Goal: Communication & Community: Share content

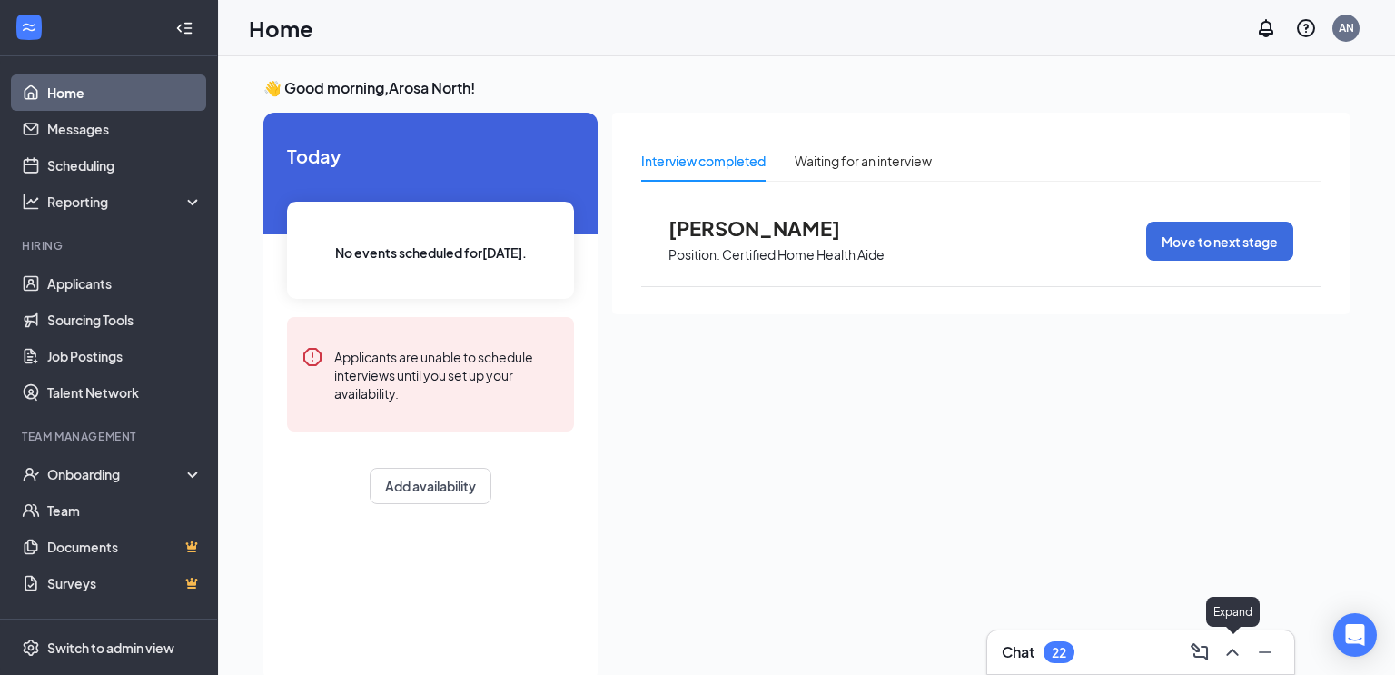
click at [1234, 659] on icon "ChevronUp" at bounding box center [1233, 652] width 22 height 22
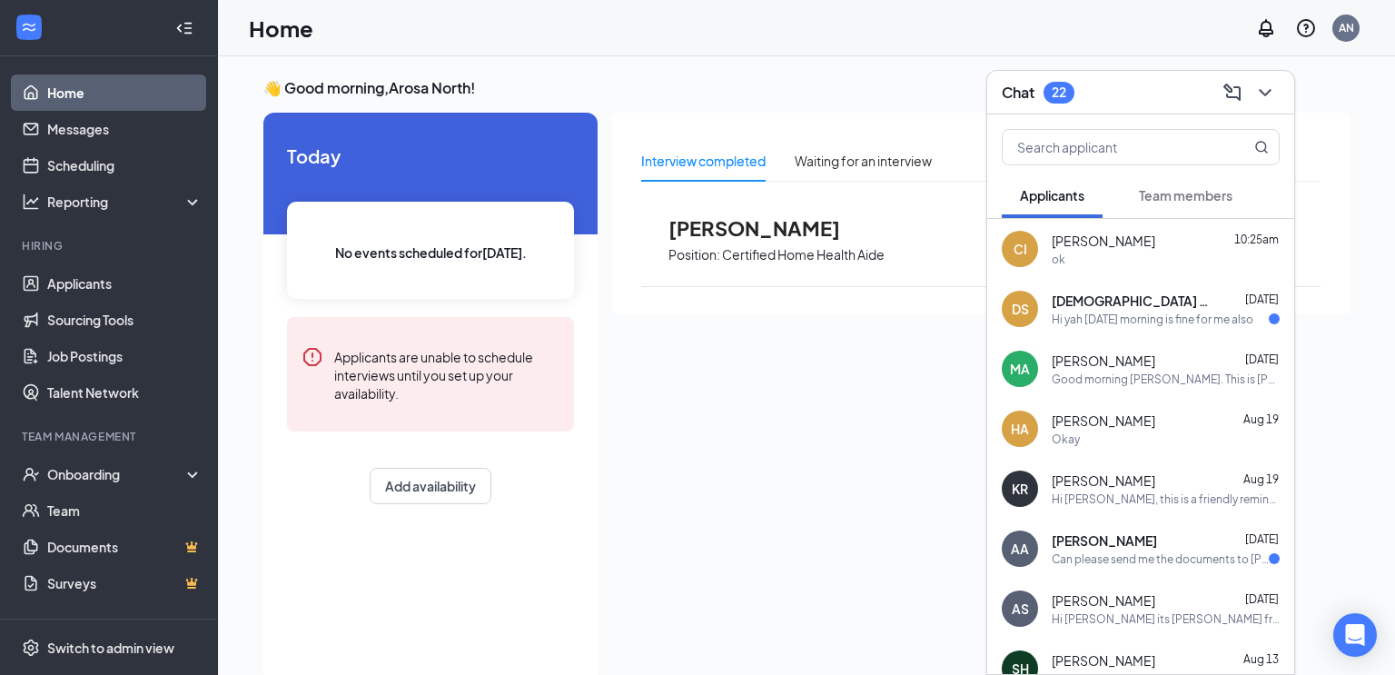
click at [1130, 263] on div "ok" at bounding box center [1166, 259] width 228 height 15
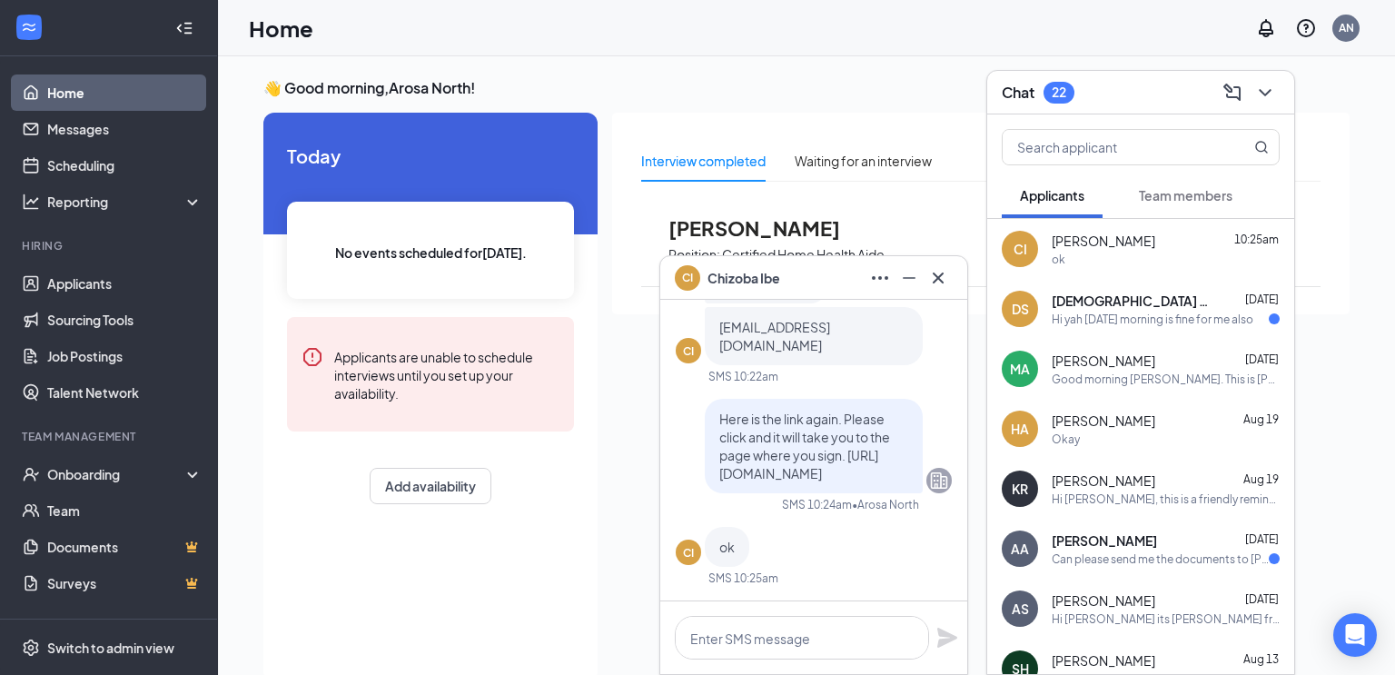
drag, startPoint x: 768, startPoint y: 473, endPoint x: 719, endPoint y: 457, distance: 51.7
click at [719, 457] on p "Here is the link again. Please click and it will take you to the page where you…" at bounding box center [813, 446] width 189 height 73
copy span "[URL][DOMAIN_NAME]"
click at [785, 631] on textarea at bounding box center [802, 638] width 254 height 44
paste textarea "[URL][DOMAIN_NAME]"
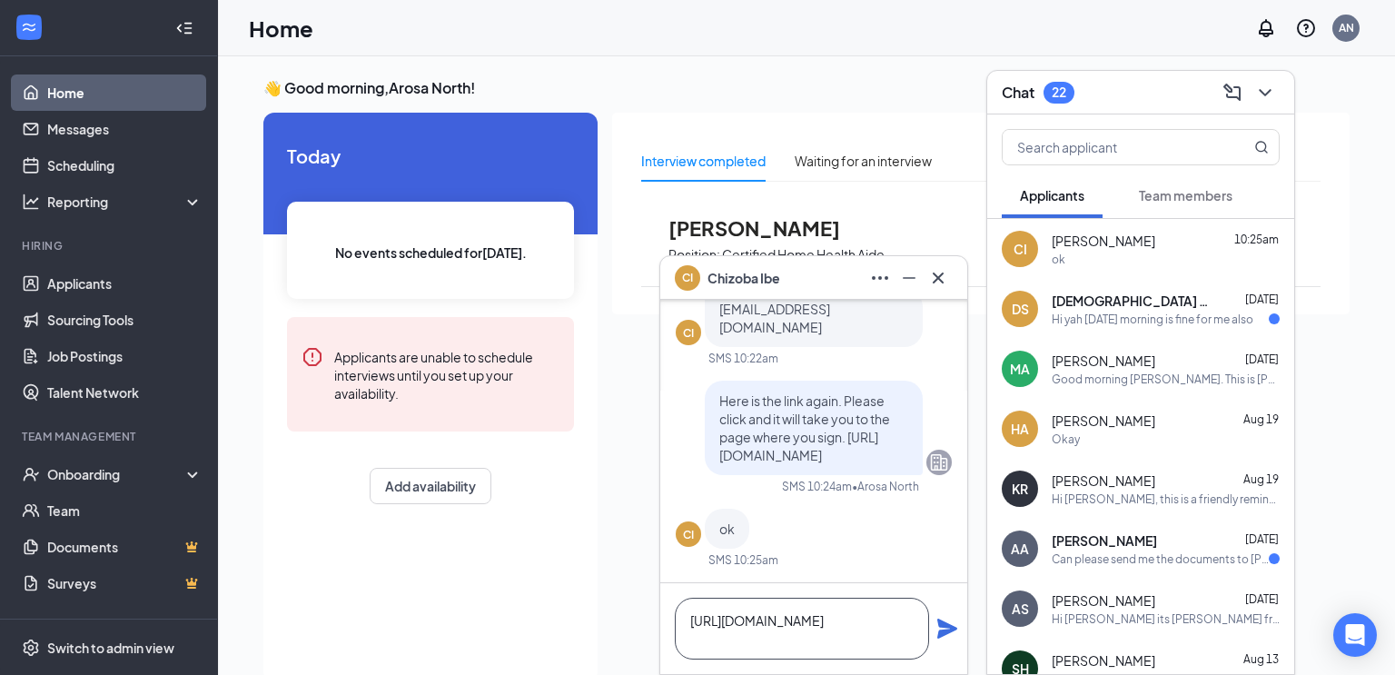
type textarea "[URL][DOMAIN_NAME]"
click at [949, 630] on icon "Plane" at bounding box center [947, 629] width 20 height 20
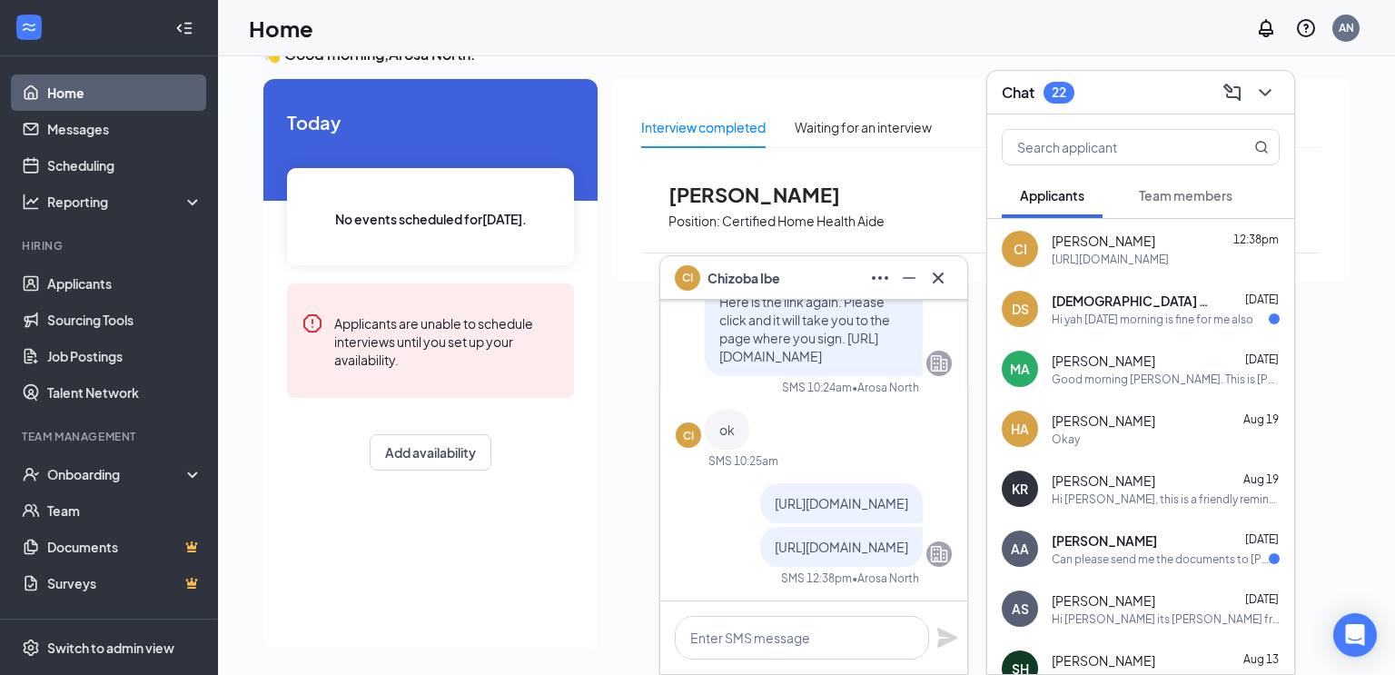
scroll to position [35, 0]
click at [848, 635] on textarea at bounding box center [802, 638] width 254 height 44
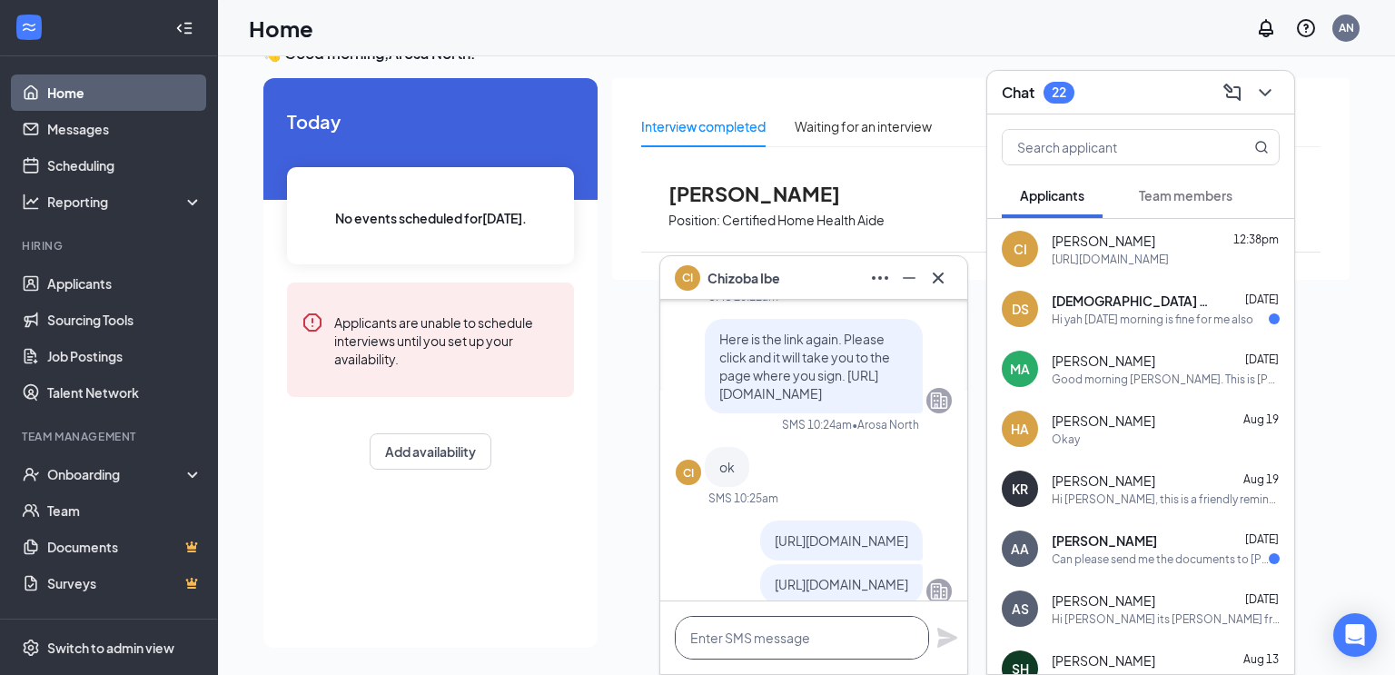
scroll to position [0, 0]
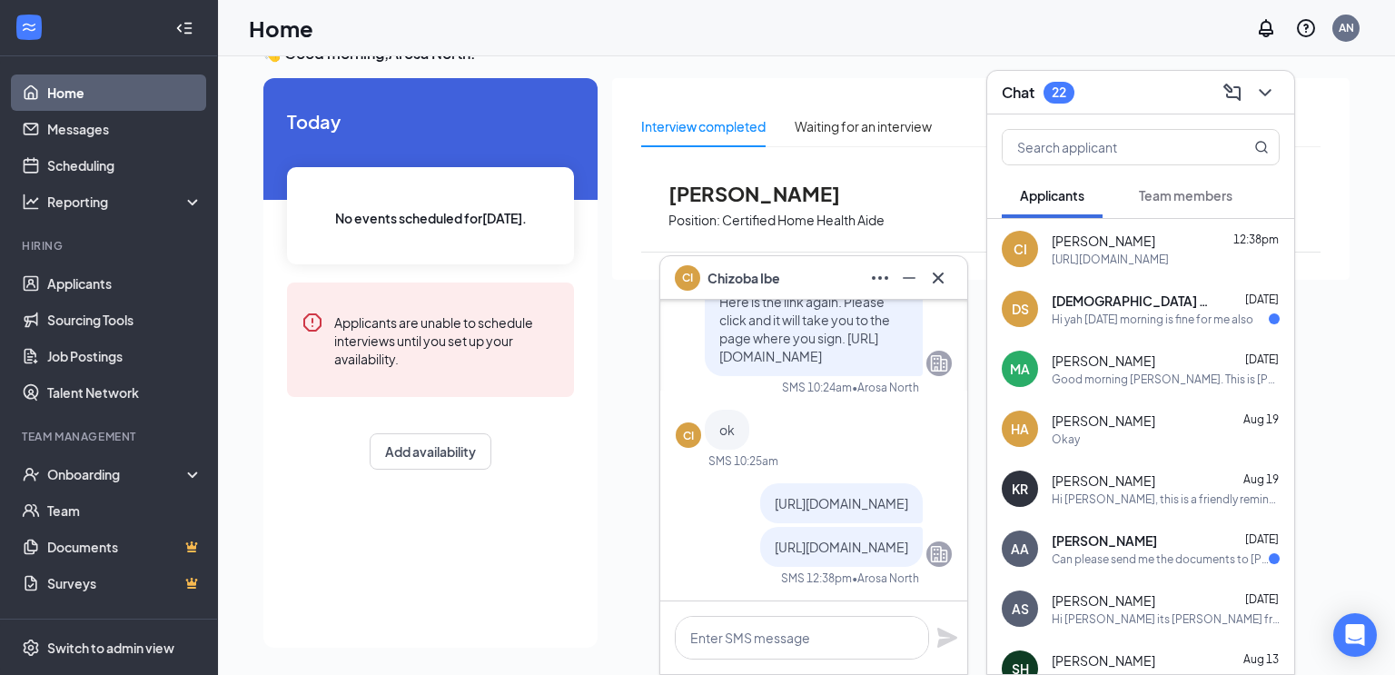
click at [790, 494] on p "[URL][DOMAIN_NAME]" at bounding box center [842, 503] width 134 height 18
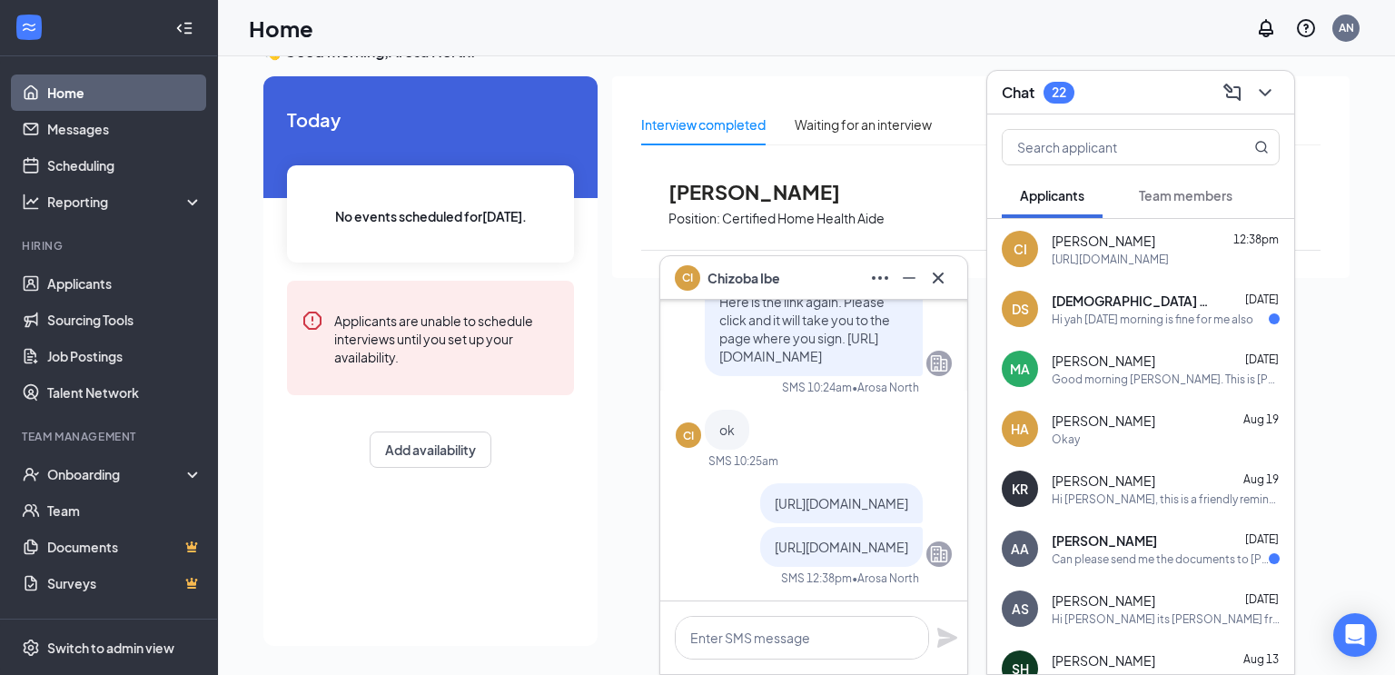
scroll to position [38, 0]
drag, startPoint x: 753, startPoint y: 491, endPoint x: 710, endPoint y: 468, distance: 48.4
click at [760, 483] on div "[URL][DOMAIN_NAME]" at bounding box center [841, 503] width 163 height 40
copy span "[URL][DOMAIN_NAME]"
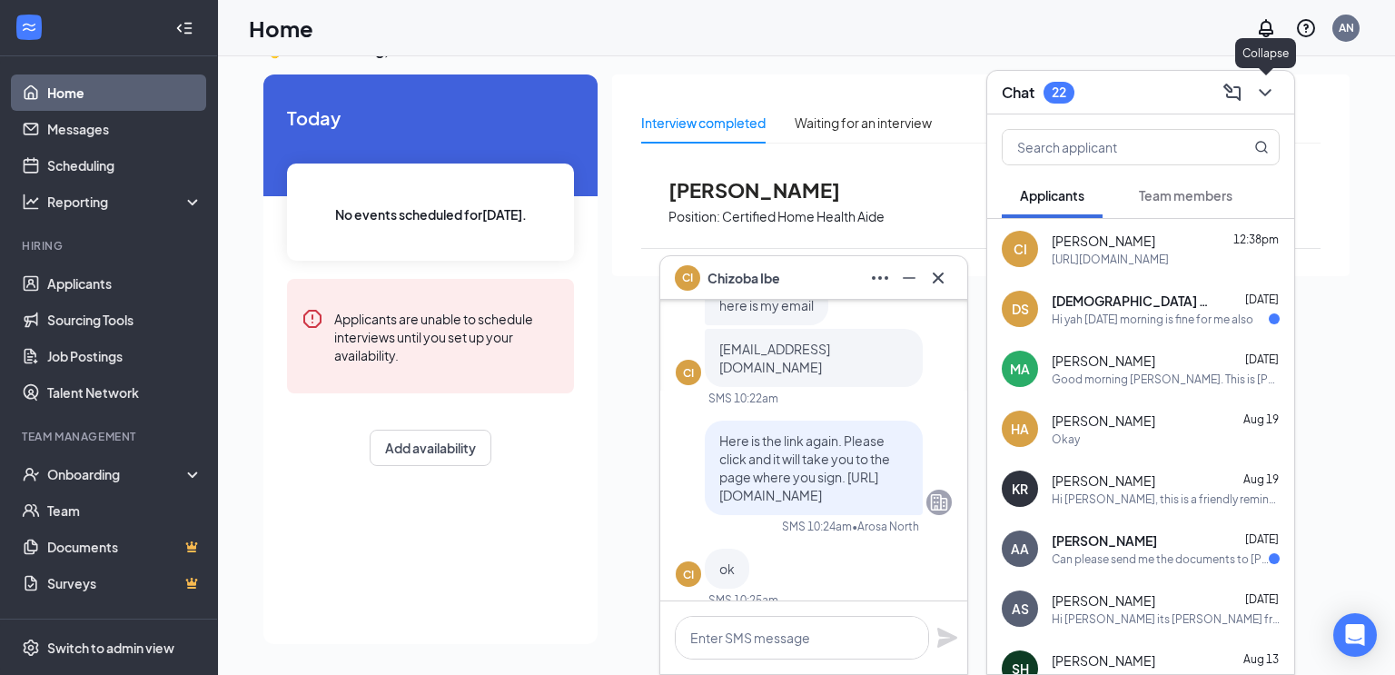
click at [1264, 87] on icon "ChevronDown" at bounding box center [1265, 93] width 22 height 22
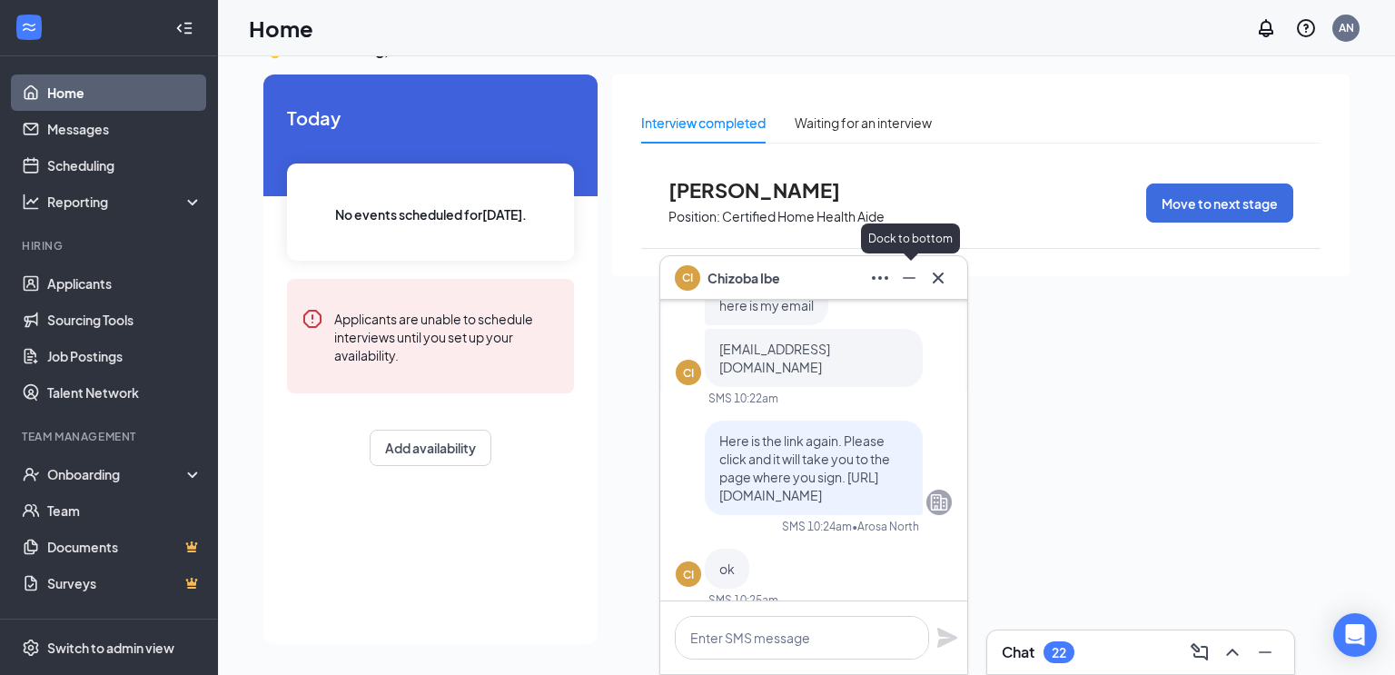
click at [909, 283] on icon "Minimize" at bounding box center [909, 278] width 22 height 22
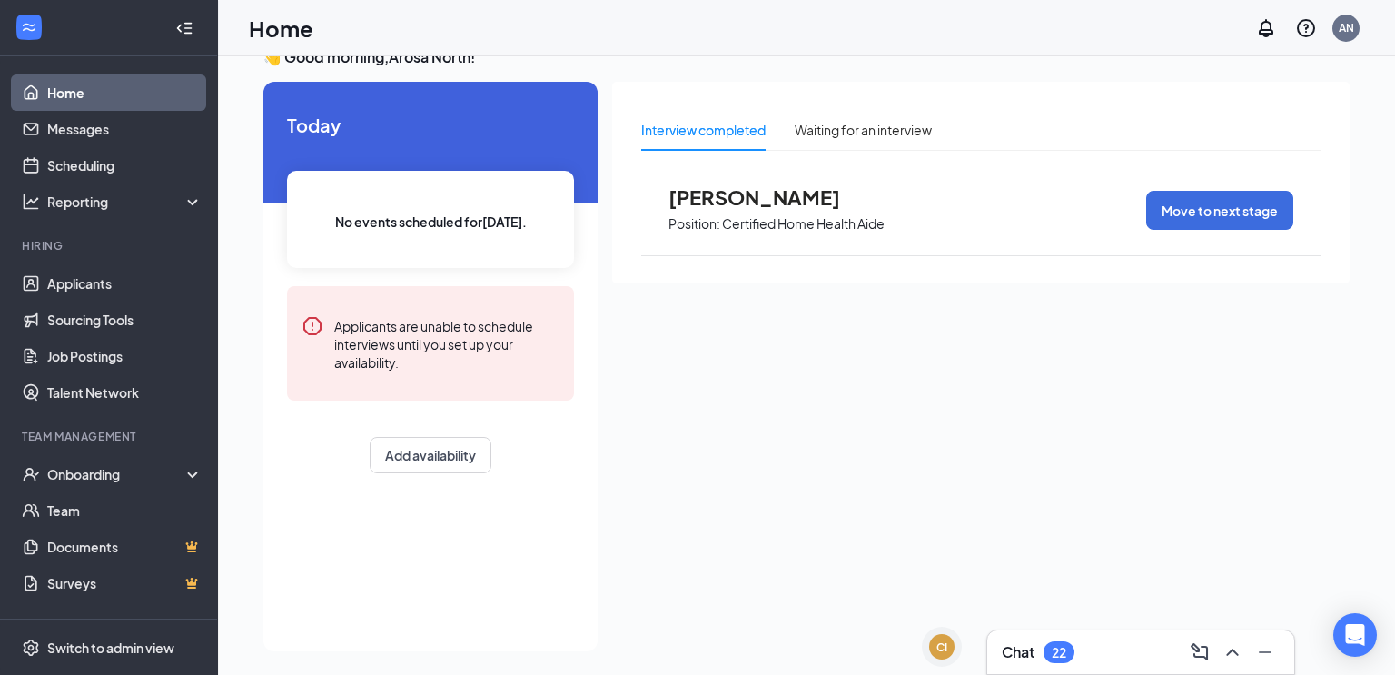
scroll to position [29, 0]
